Goal: Entertainment & Leisure: Browse casually

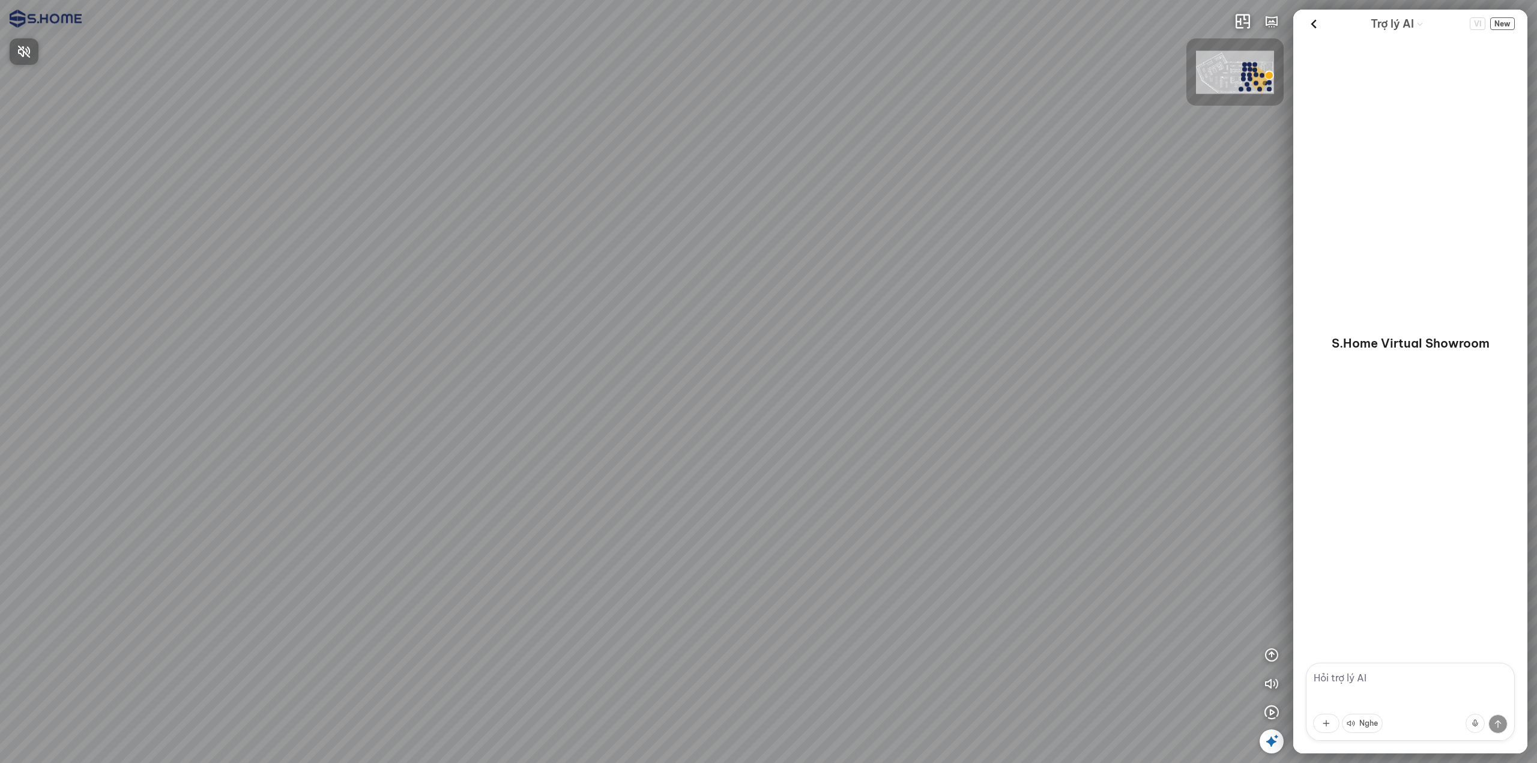
click at [704, 509] on div at bounding box center [768, 381] width 1537 height 763
